Goal: Task Accomplishment & Management: Manage account settings

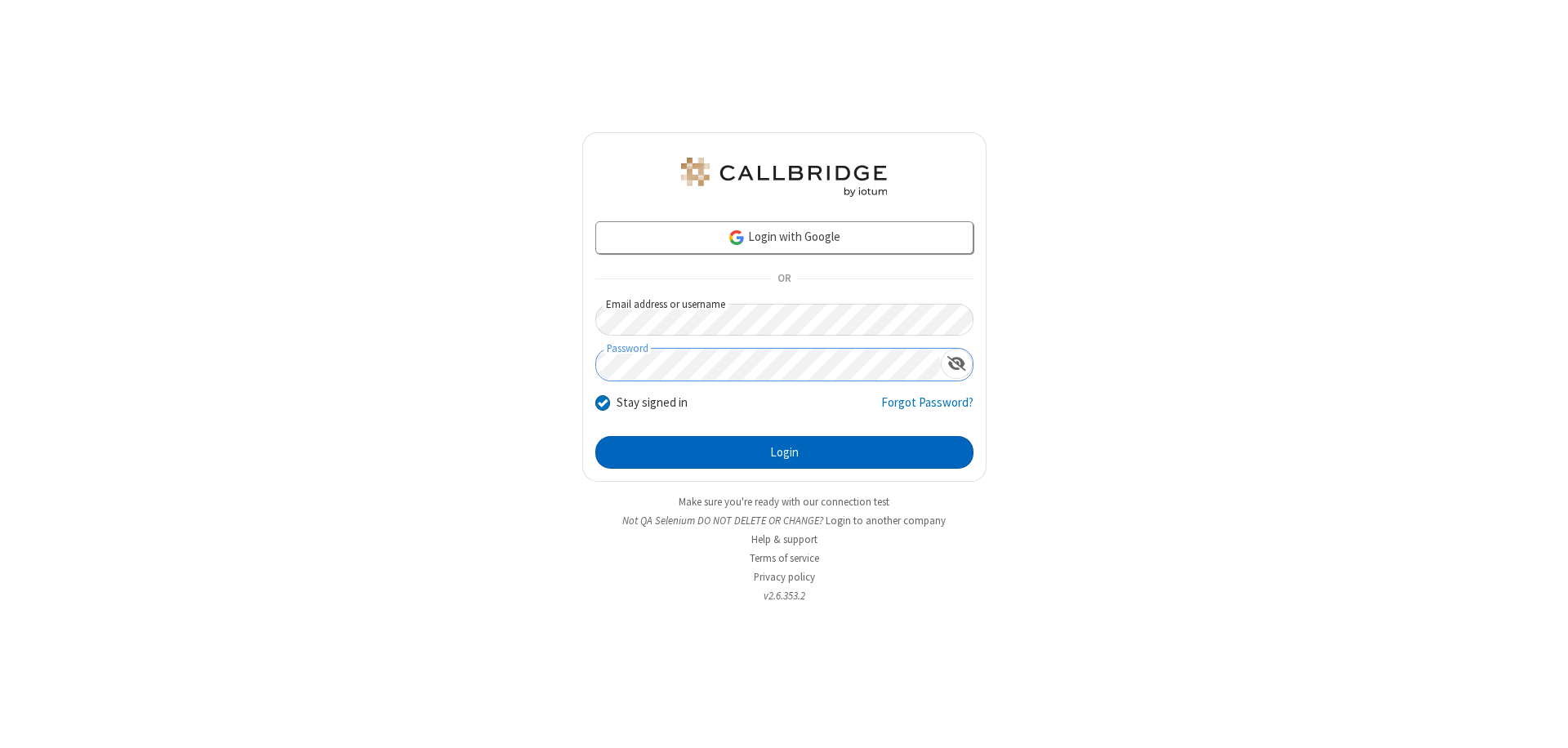
click at [784, 453] on button "Login" at bounding box center [784, 453] width 378 height 33
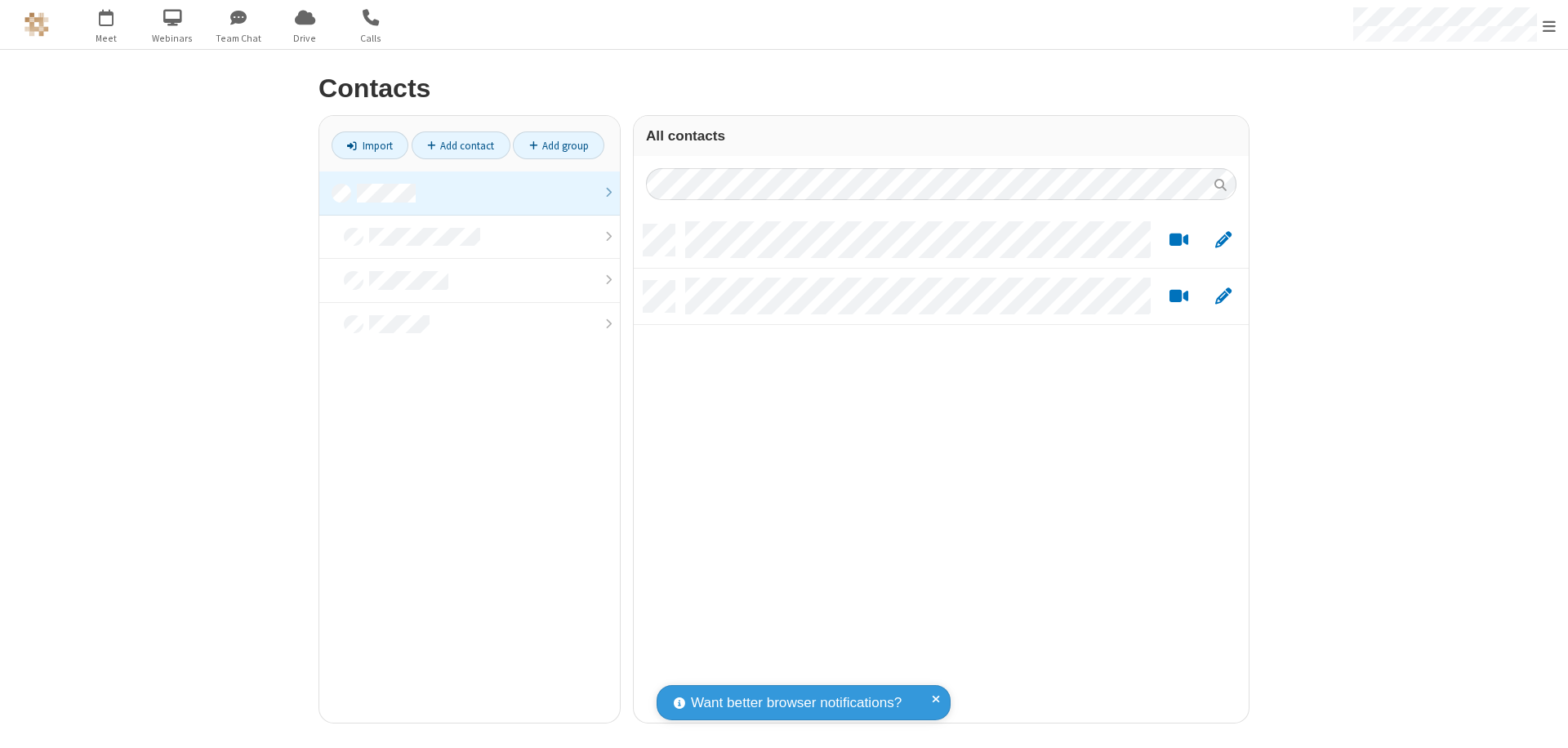
click at [469, 192] on link at bounding box center [469, 193] width 300 height 44
click at [461, 146] on link "Add contact" at bounding box center [461, 145] width 99 height 28
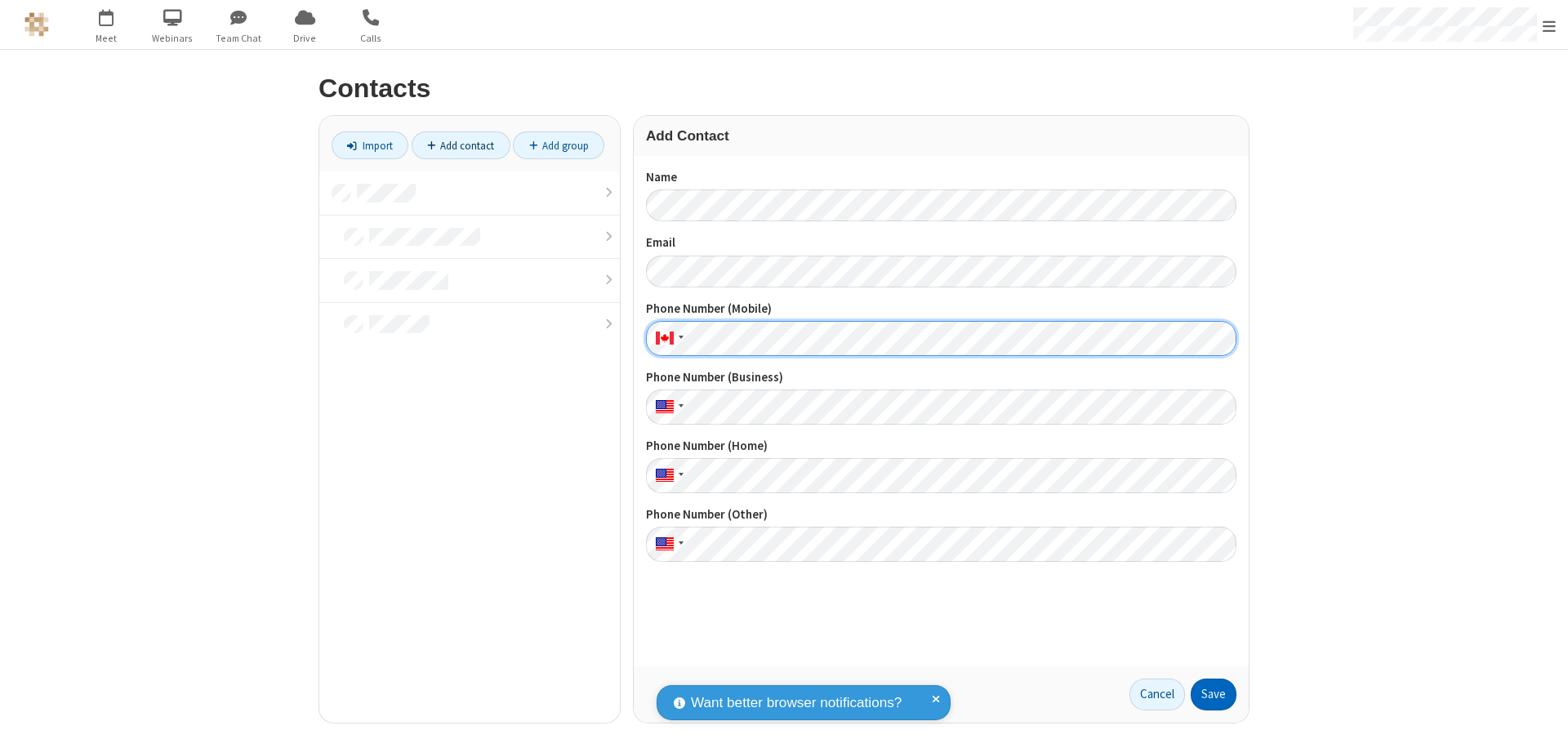
click at [1214, 695] on button "Save" at bounding box center [1214, 695] width 46 height 33
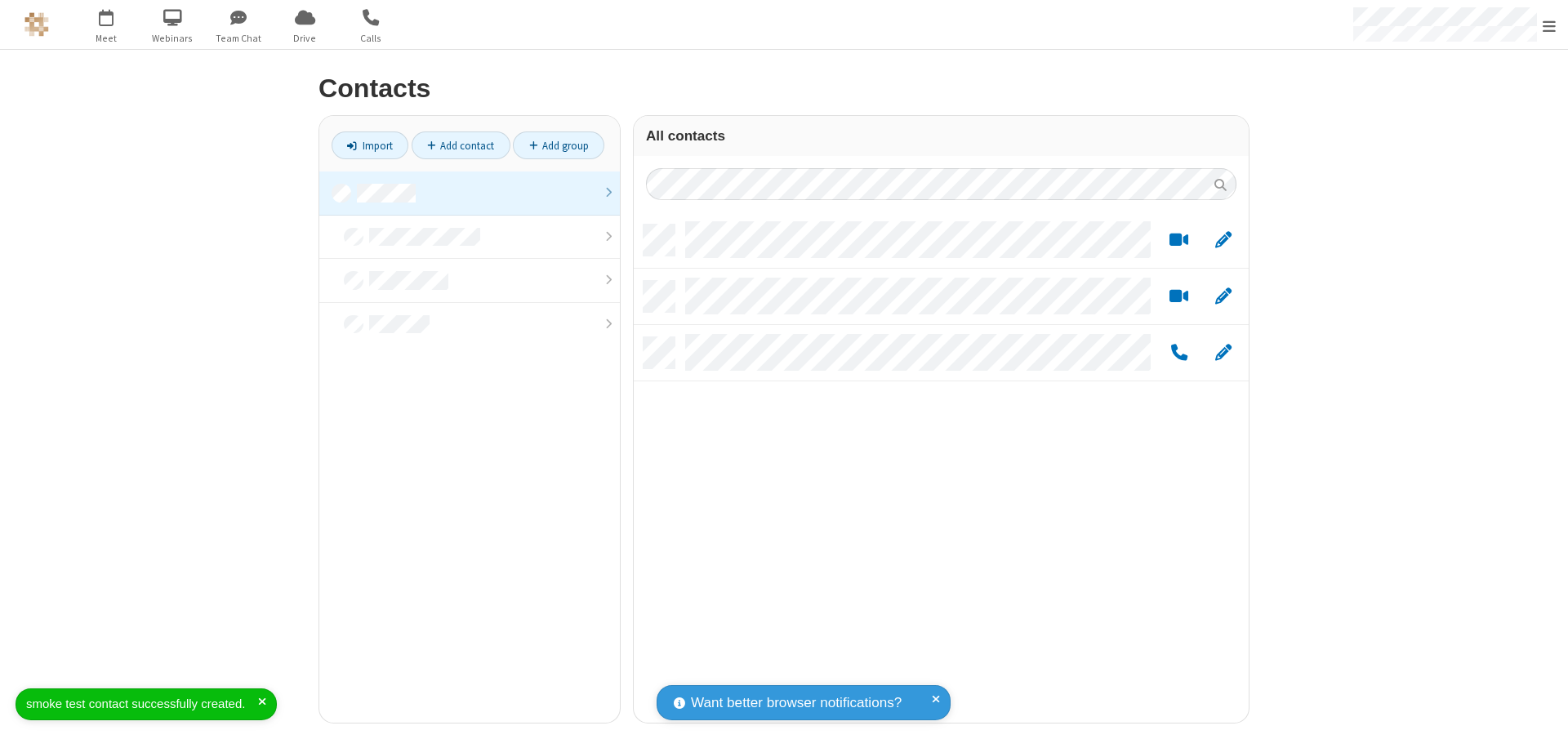
scroll to position [499, 603]
click at [461, 146] on link "Add contact" at bounding box center [461, 145] width 99 height 28
